Goal: Transaction & Acquisition: Purchase product/service

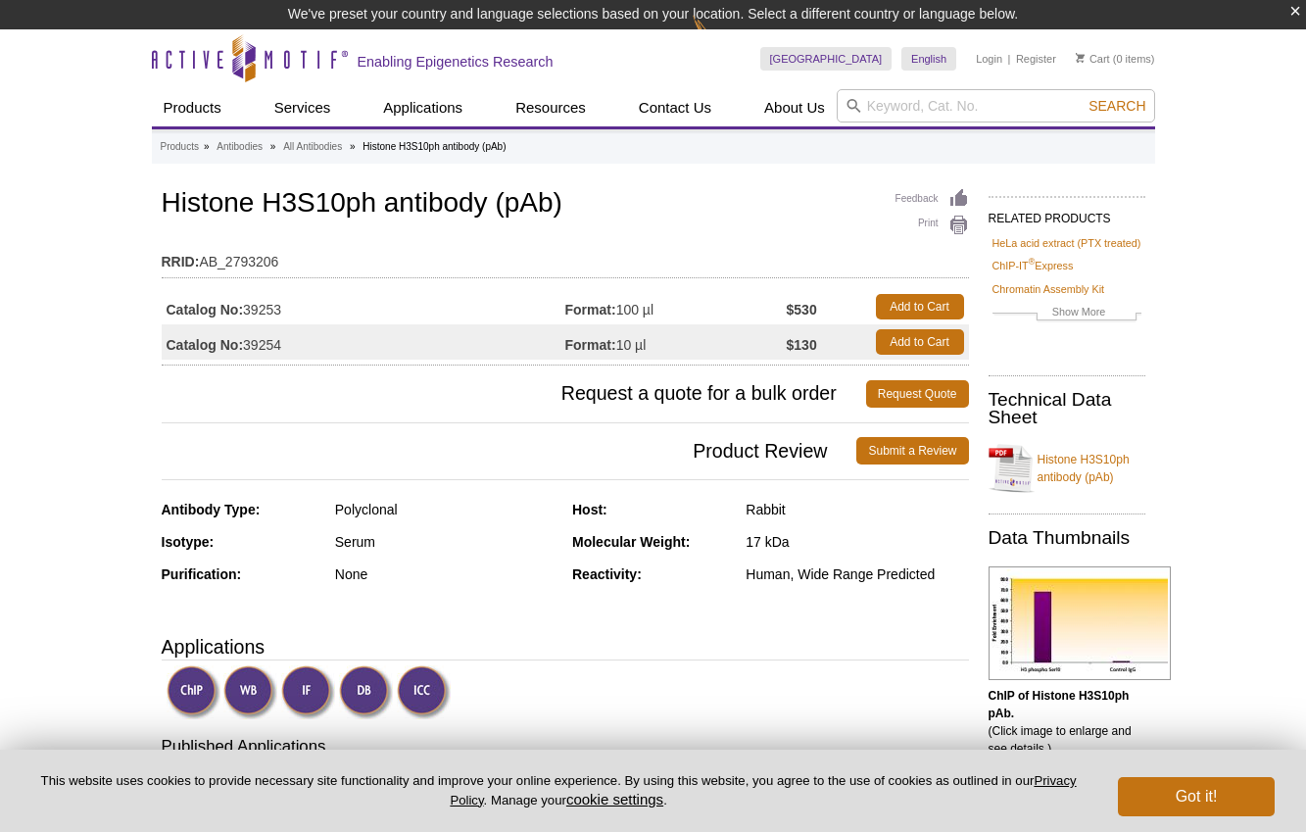
click at [548, 261] on td "RRID: AB_2793206" at bounding box center [565, 256] width 807 height 31
click at [755, 304] on td "Format: 100 µl" at bounding box center [675, 306] width 221 height 35
click at [834, 306] on td "$530" at bounding box center [826, 306] width 79 height 35
click at [813, 309] on strong "$530" at bounding box center [802, 310] width 30 height 18
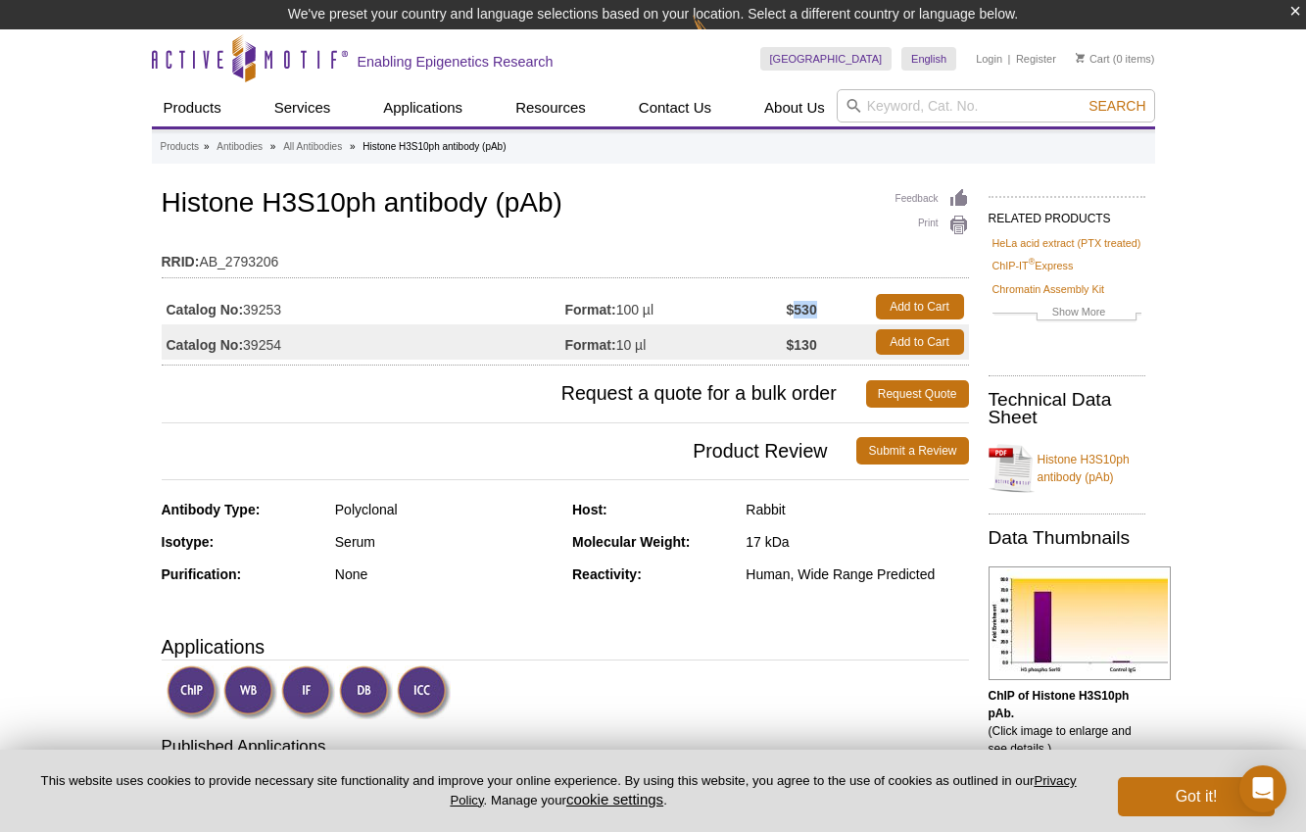
copy strong "530"
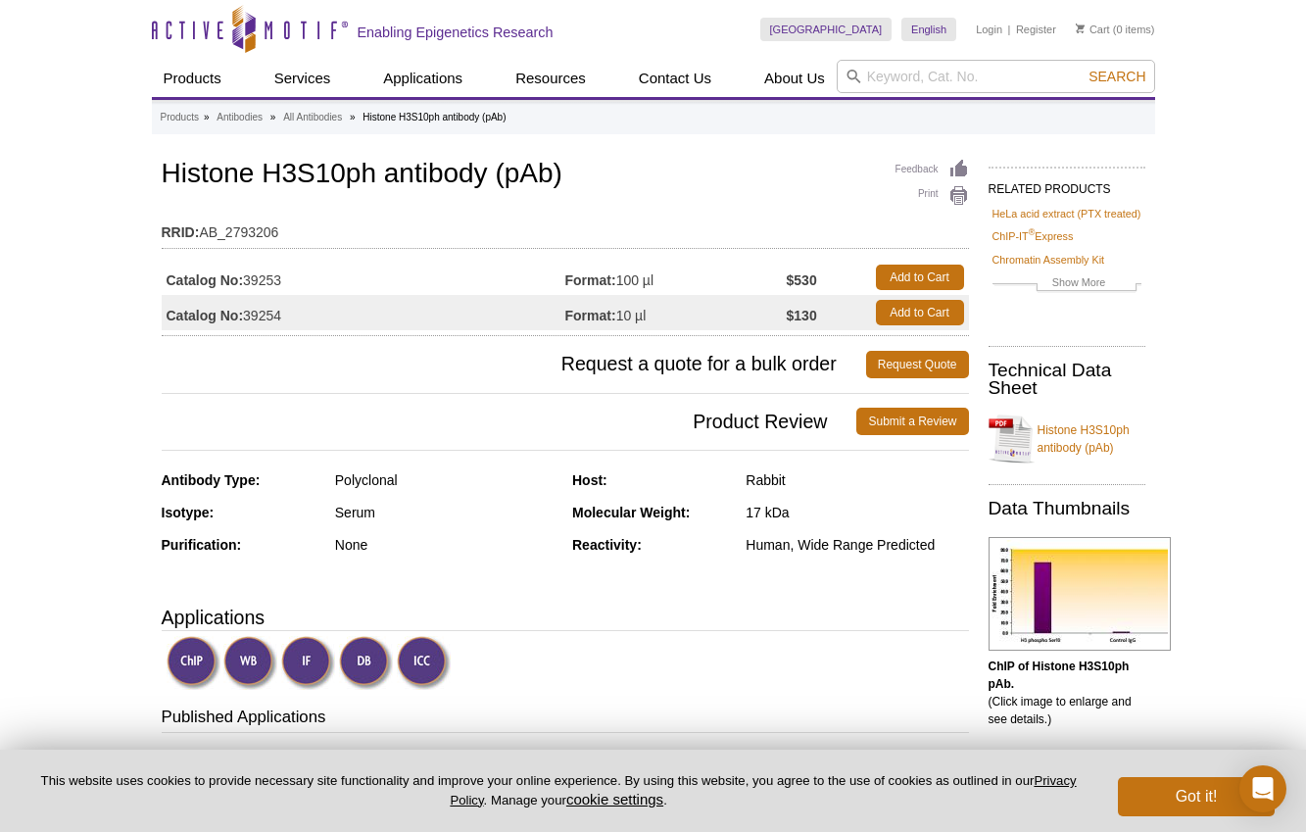
click at [373, 166] on h1 "Histone H3S10ph antibody (pAb)" at bounding box center [565, 175] width 807 height 33
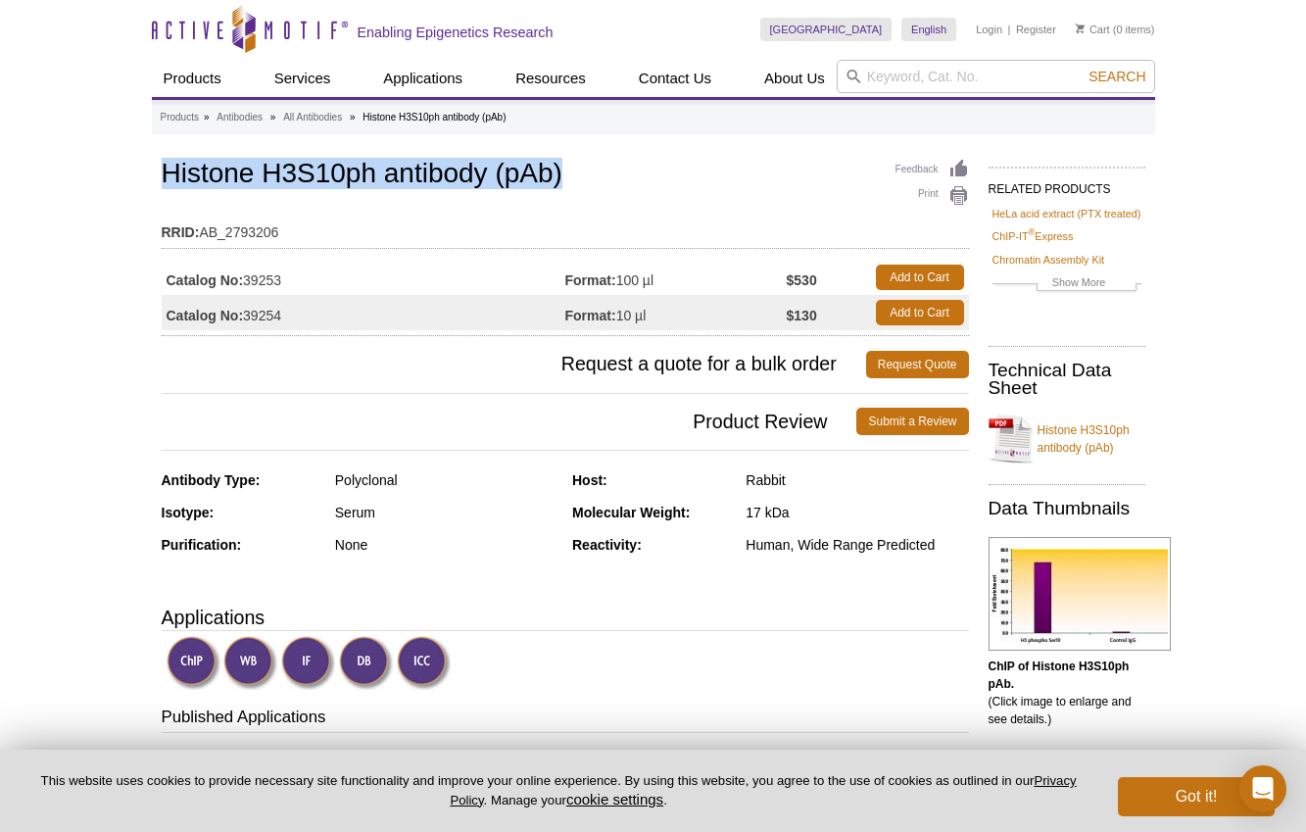
click at [373, 166] on h1 "Histone H3S10ph antibody (pAb)" at bounding box center [565, 175] width 807 height 33
copy h1 "Histone H3S10ph antibody (pAb)"
click at [902, 277] on link "Add to Cart" at bounding box center [920, 276] width 88 height 25
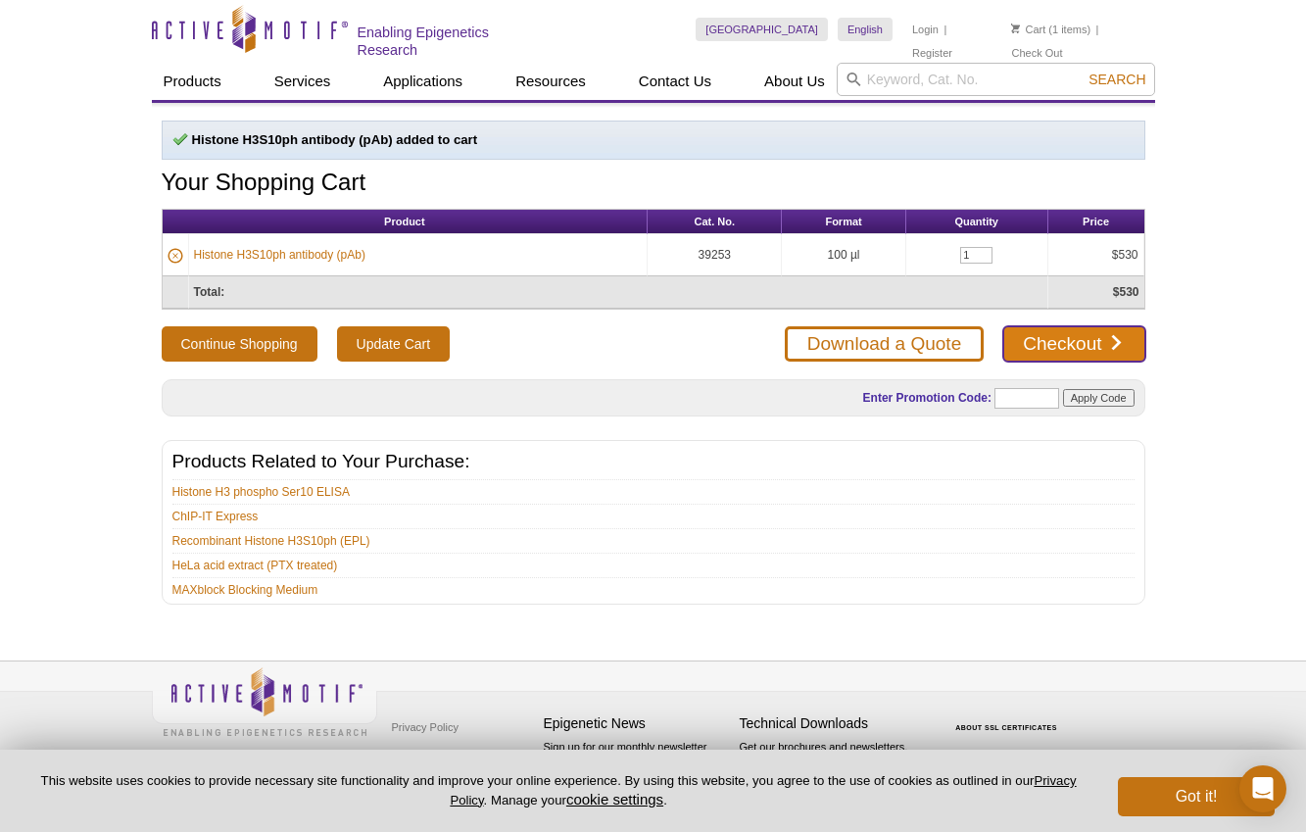
click at [1116, 347] on link "Checkout" at bounding box center [1073, 343] width 141 height 35
